Goal: Task Accomplishment & Management: Manage account settings

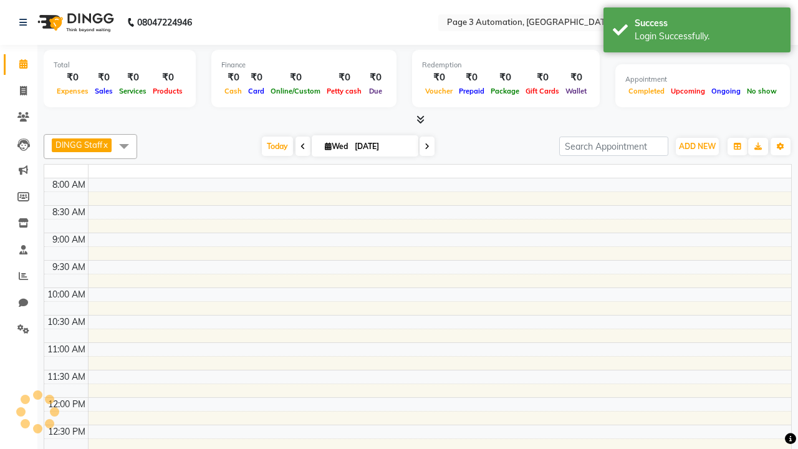
select select "en"
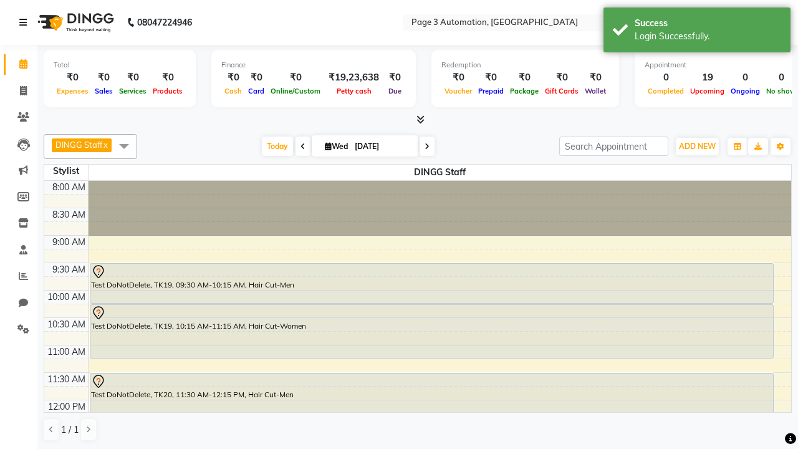
click at [26, 22] on icon at bounding box center [22, 22] width 7 height 9
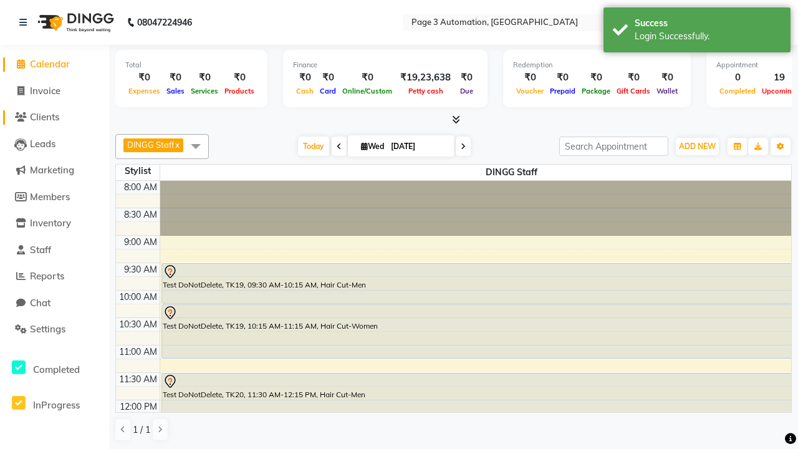
click at [54, 117] on span "Clients" at bounding box center [44, 117] width 29 height 12
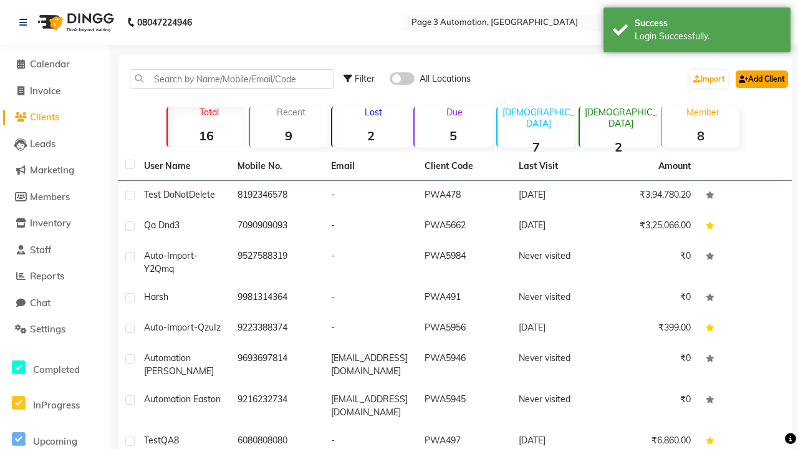
click at [761, 79] on link "Add Client" at bounding box center [762, 78] width 52 height 17
select select "22"
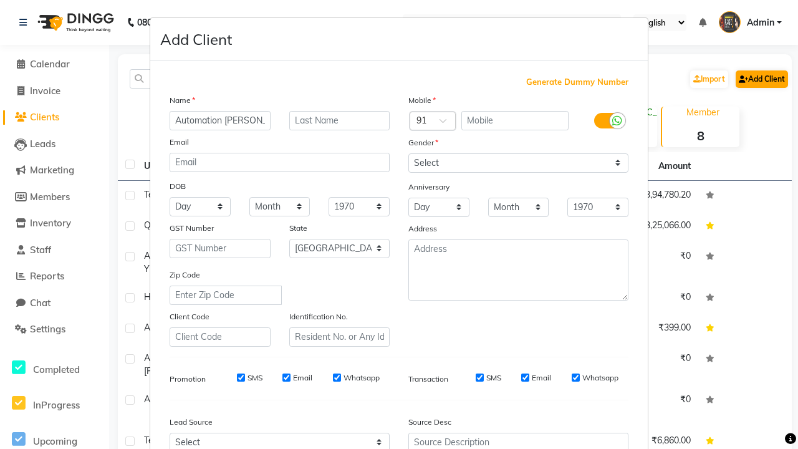
type input "Automation [PERSON_NAME]"
type input "9898346864"
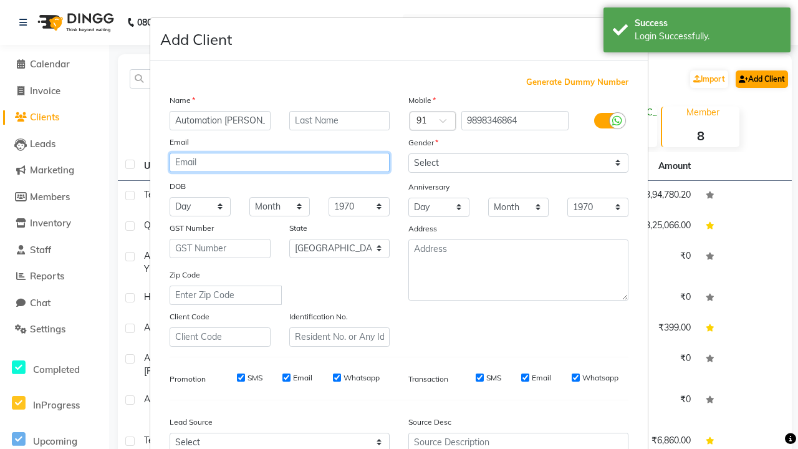
type input "[EMAIL_ADDRESS][DOMAIN_NAME]"
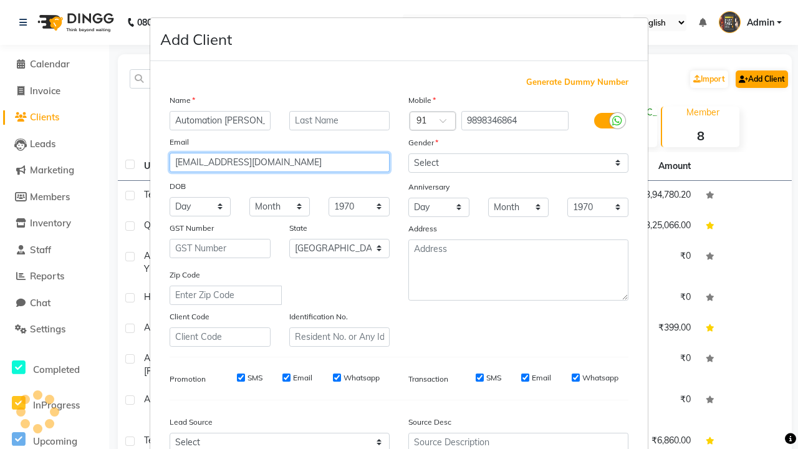
select select "[DEMOGRAPHIC_DATA]"
type input "[EMAIL_ADDRESS][DOMAIN_NAME]"
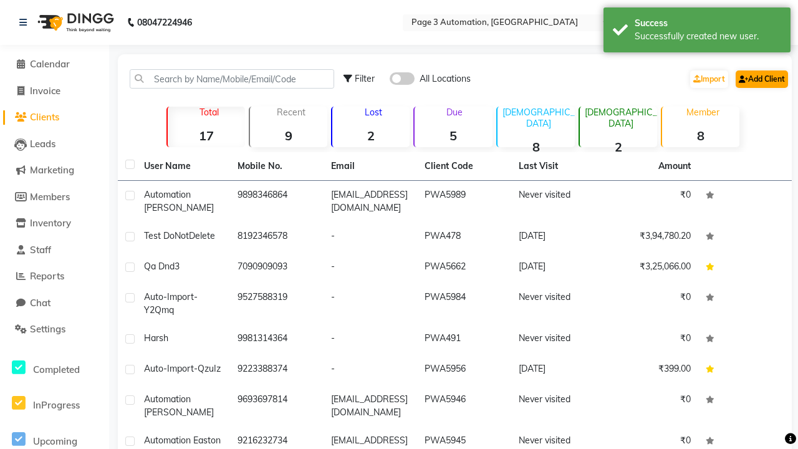
click at [697, 32] on div "Successfully created new user." at bounding box center [708, 36] width 147 height 13
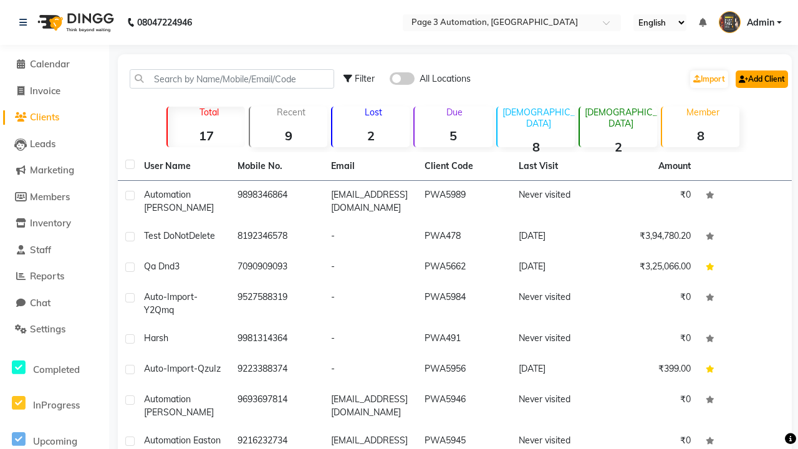
click at [761, 79] on link "Add Client" at bounding box center [762, 78] width 52 height 17
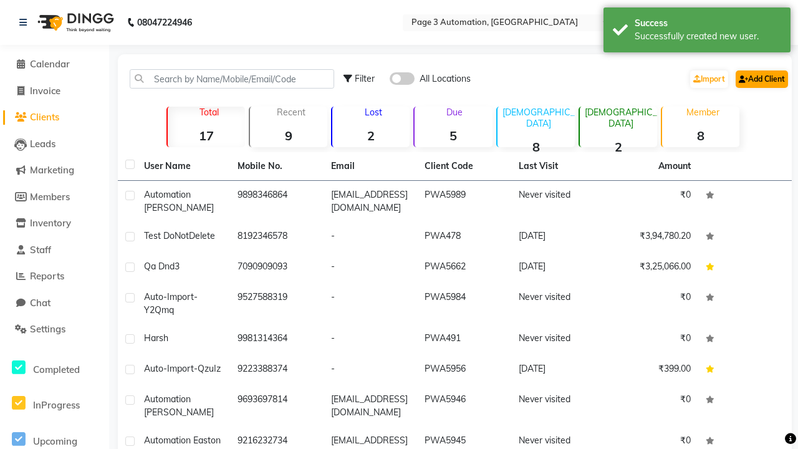
select select "22"
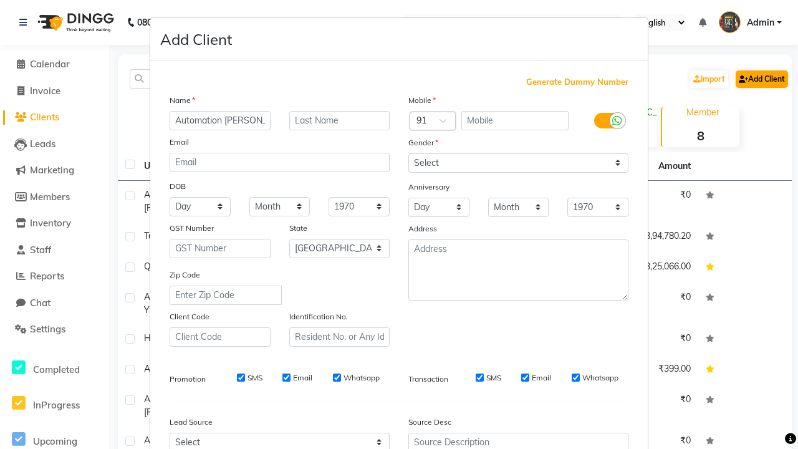
type input "Automation [PERSON_NAME]"
type input "9289952855"
type input "[EMAIL_ADDRESS][DOMAIN_NAME]"
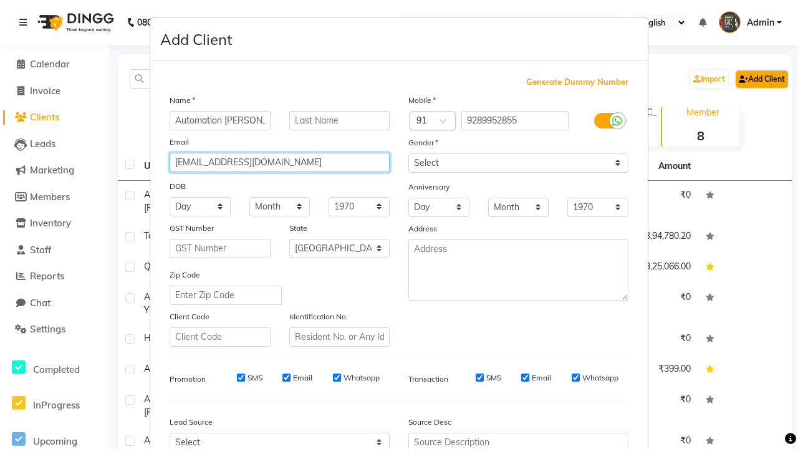
select select "[DEMOGRAPHIC_DATA]"
type input "[EMAIL_ADDRESS][DOMAIN_NAME]"
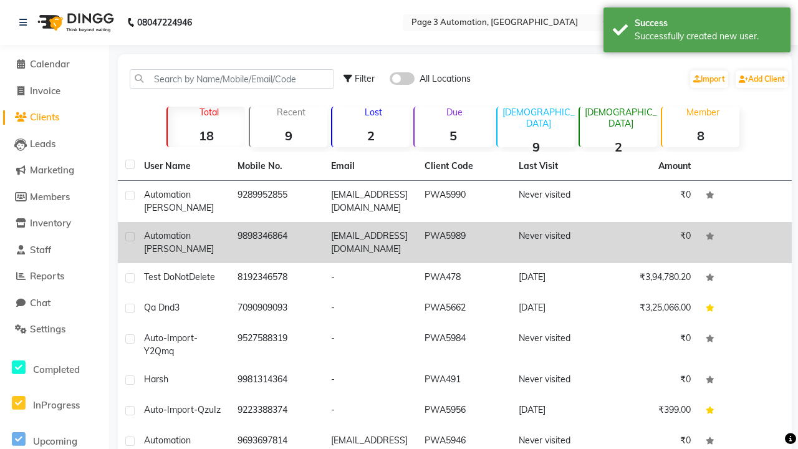
click at [697, 32] on div "Successfully created new user." at bounding box center [708, 36] width 147 height 13
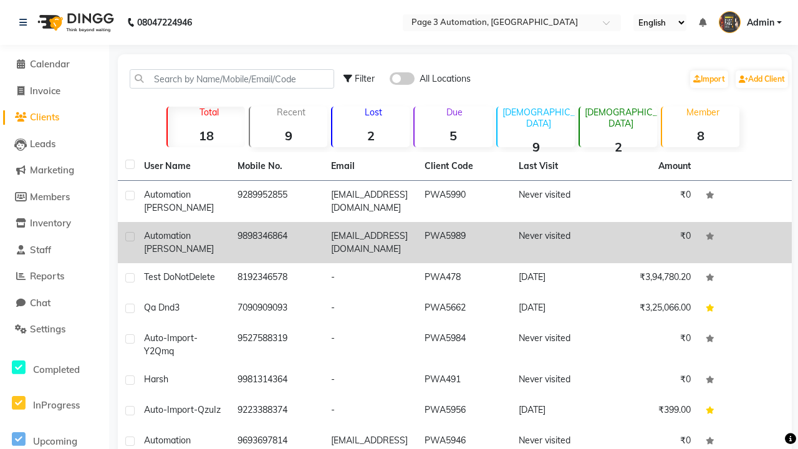
click at [130, 236] on label at bounding box center [129, 236] width 9 height 9
click at [130, 236] on input "checkbox" at bounding box center [129, 237] width 8 height 8
checkbox input "true"
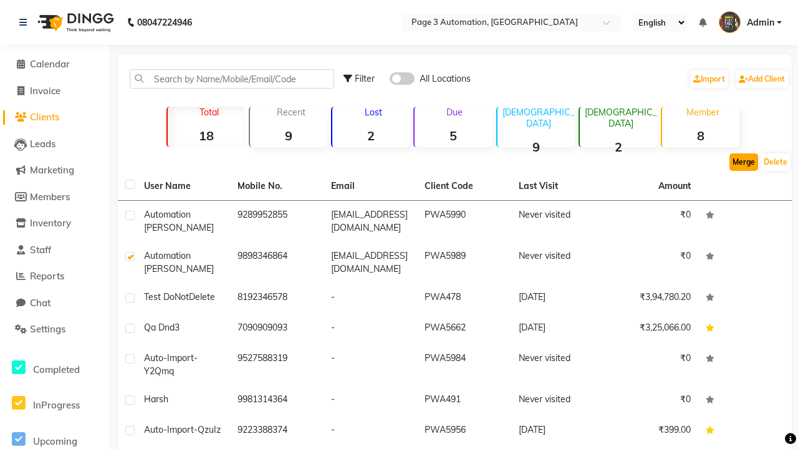
click at [744, 162] on button "Merge" at bounding box center [744, 161] width 29 height 17
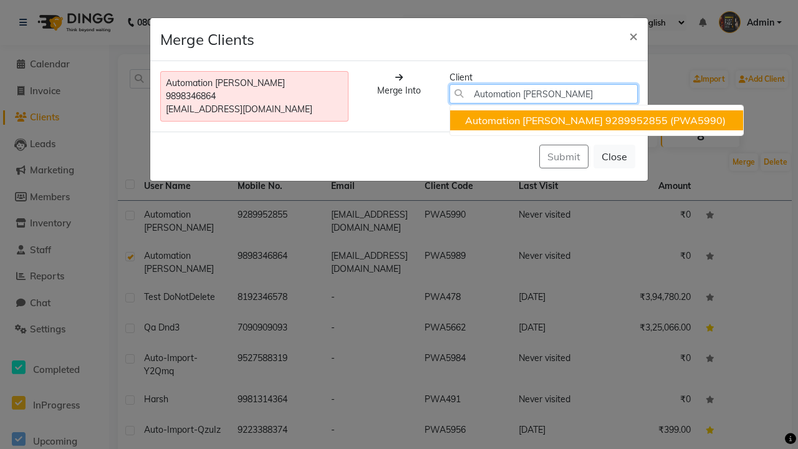
click at [606, 120] on ngb-highlight "9289952855" at bounding box center [637, 120] width 62 height 12
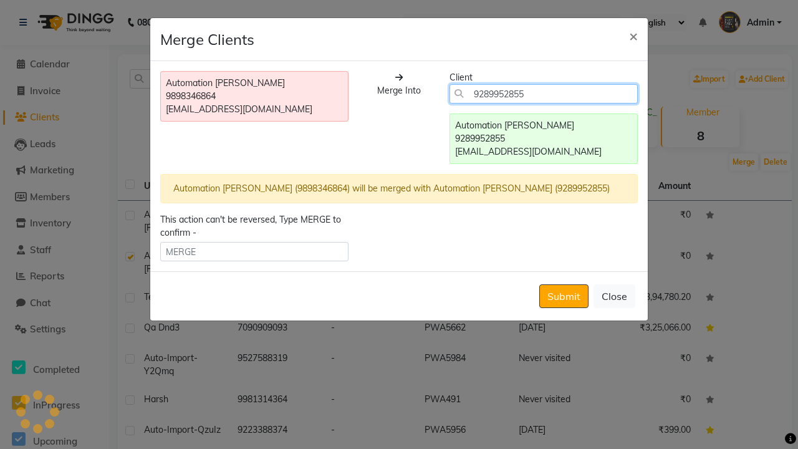
type input "9289952855"
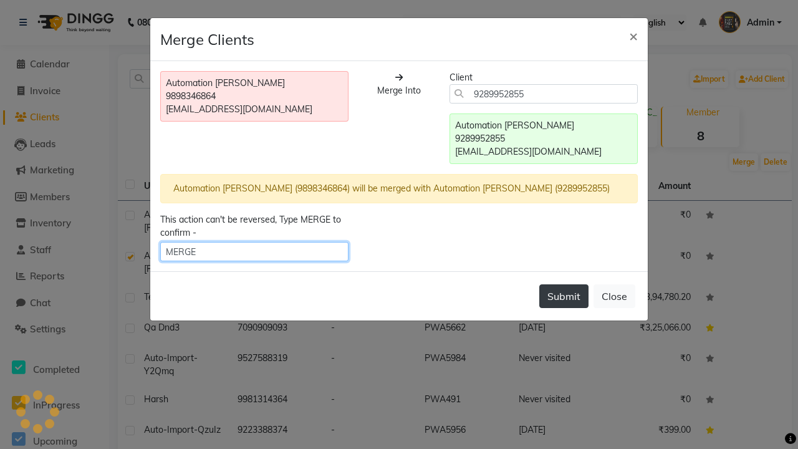
type input "MERGE"
click at [564, 296] on button "Submit" at bounding box center [564, 296] width 49 height 24
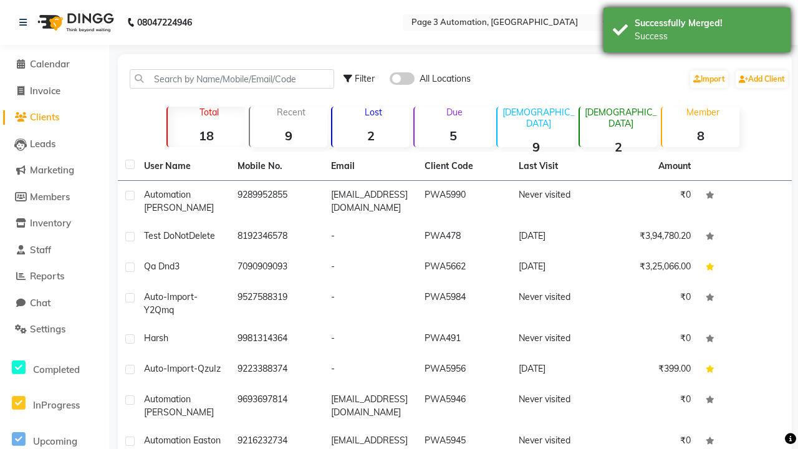
click at [697, 32] on div "Success" at bounding box center [708, 36] width 147 height 13
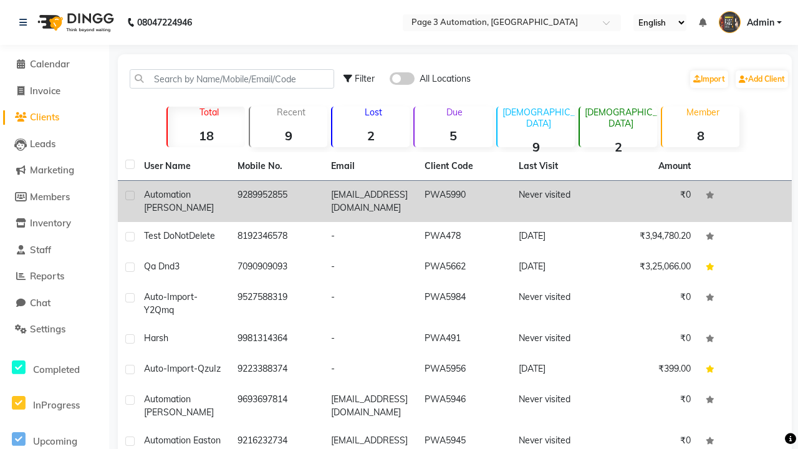
click at [130, 195] on label at bounding box center [129, 195] width 9 height 9
click at [130, 195] on input "checkbox" at bounding box center [129, 196] width 8 height 8
checkbox input "true"
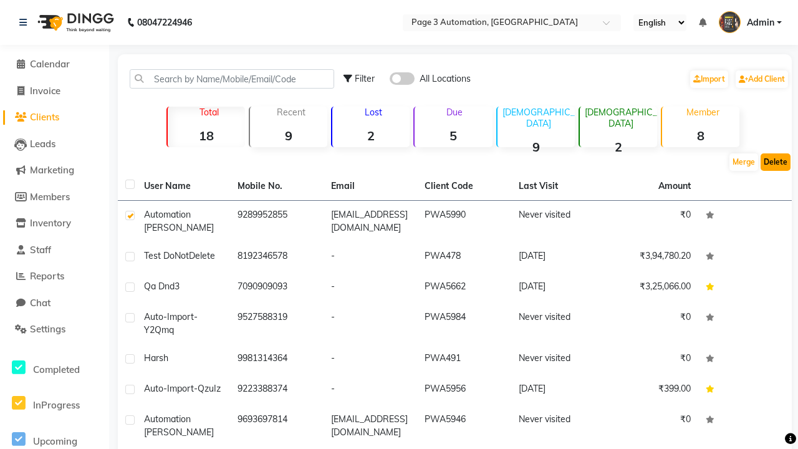
click at [776, 162] on button "Delete" at bounding box center [776, 161] width 30 height 17
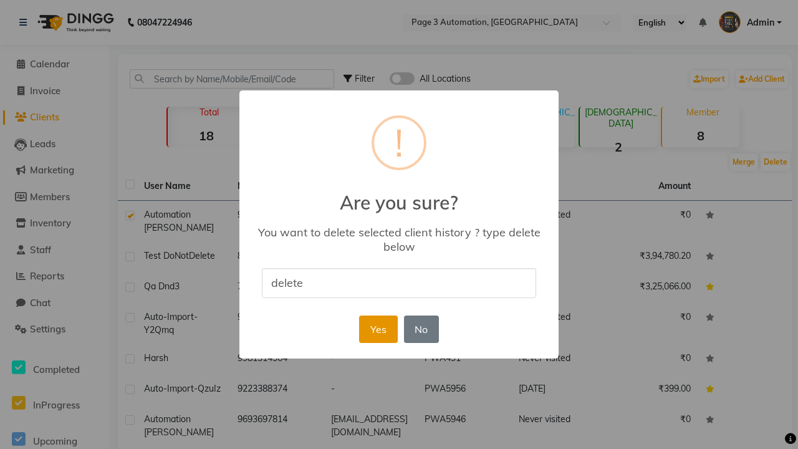
type input "delete"
click at [378, 329] on button "Yes" at bounding box center [378, 329] width 38 height 27
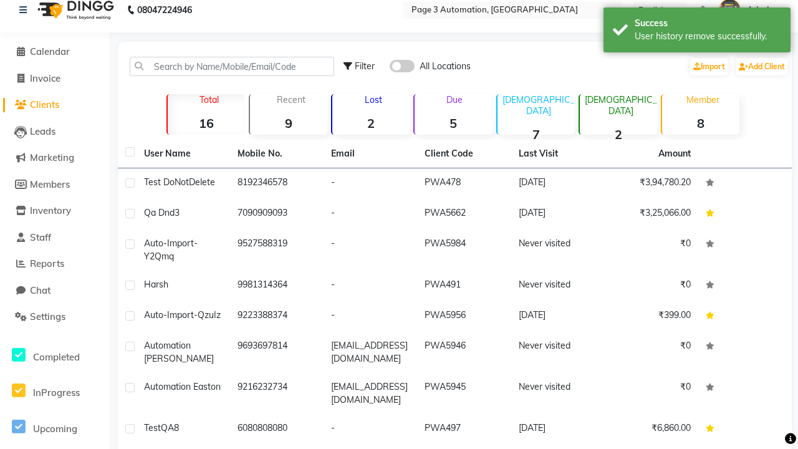
scroll to position [0, 0]
